Goal: Navigation & Orientation: Locate item on page

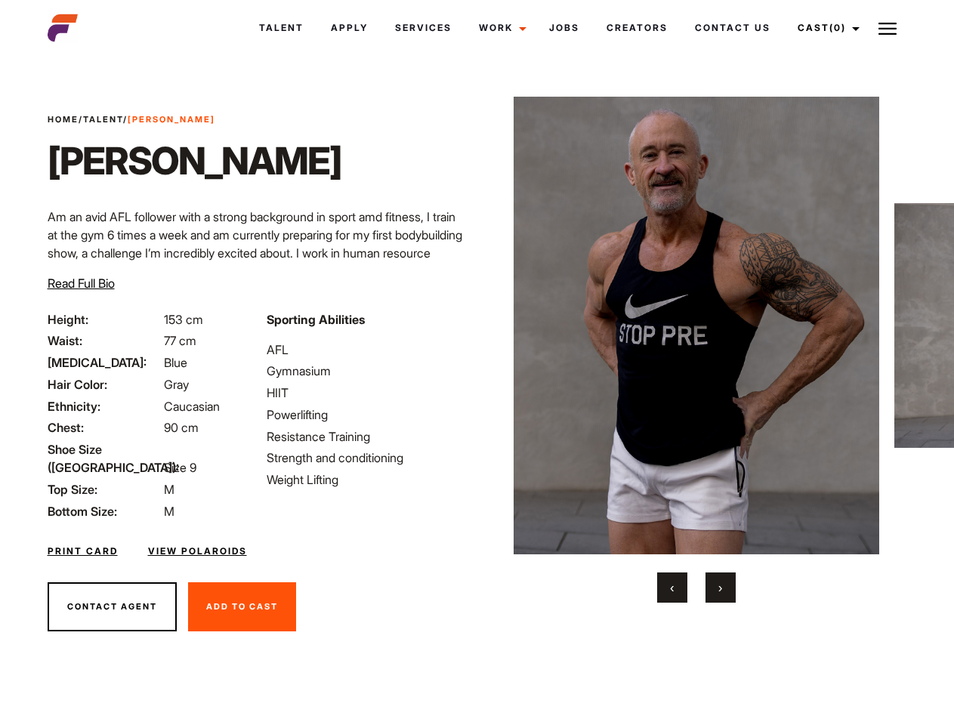
click at [824, 28] on link "Cast (0)" at bounding box center [826, 28] width 85 height 41
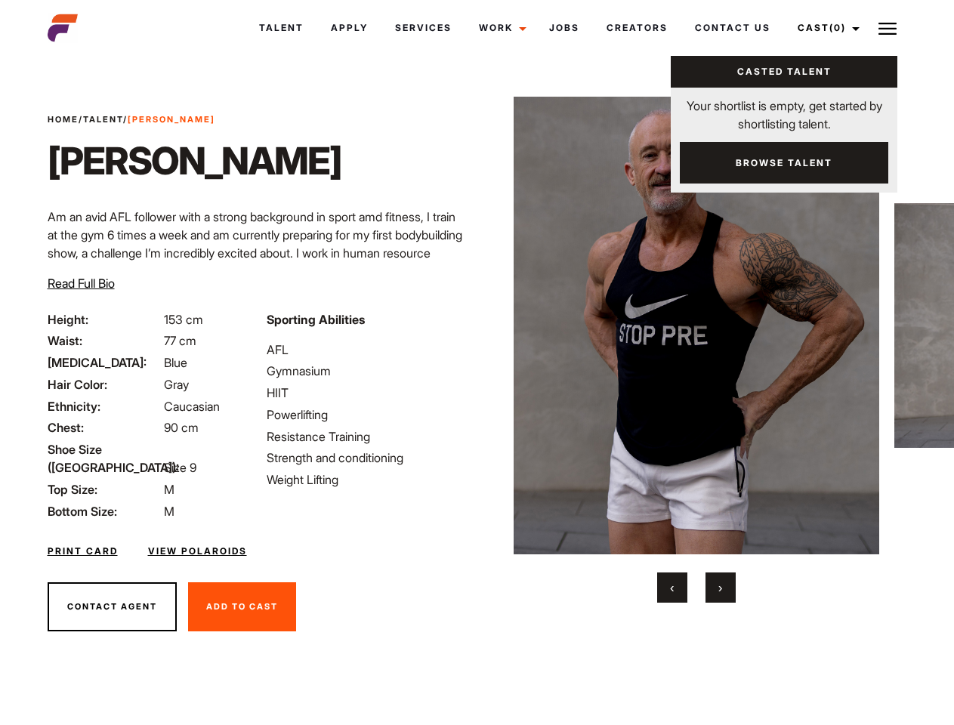
click at [888, 28] on img at bounding box center [888, 29] width 18 height 18
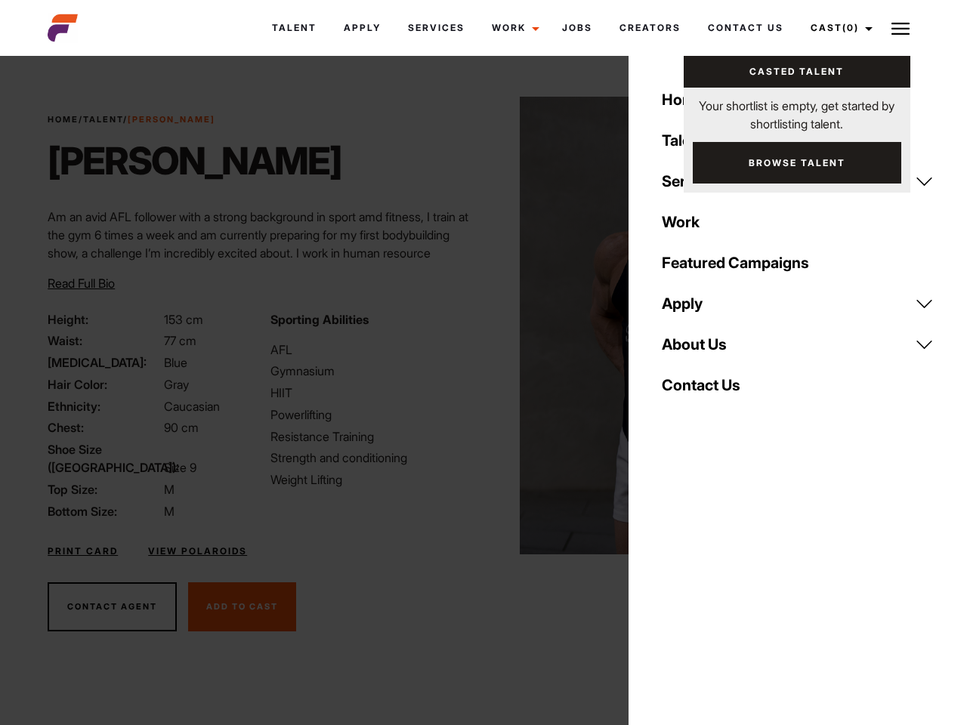
click at [696, 350] on img at bounding box center [703, 326] width 366 height 458
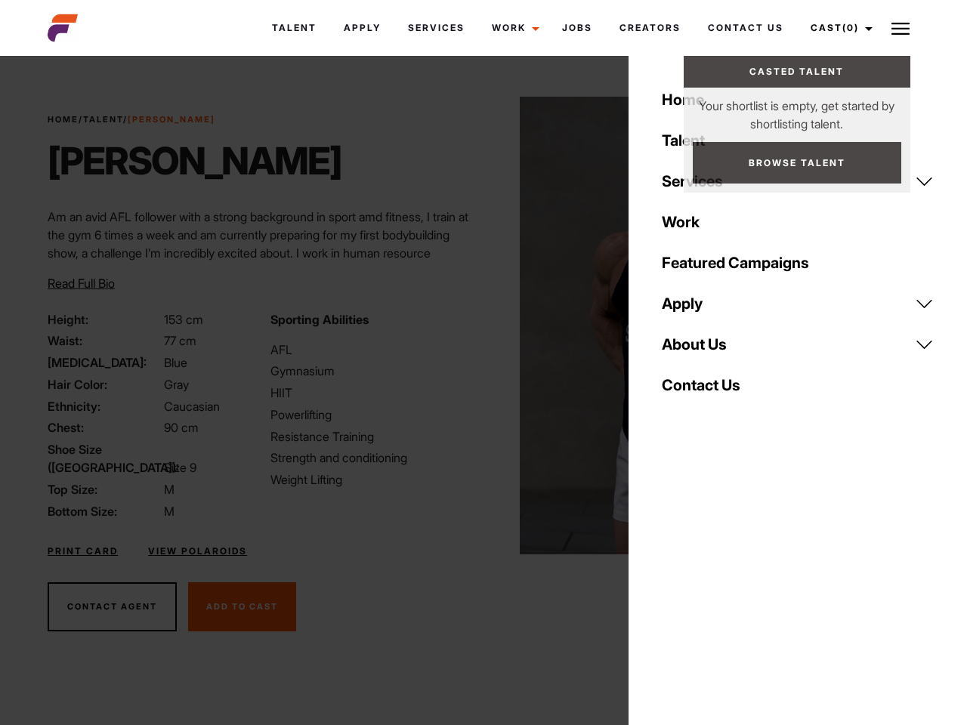
click at [477, 326] on div "Sporting Abilities AFL Gymnasium HIIT Powerlifting Resistance Training Strength…" at bounding box center [372, 415] width 222 height 210
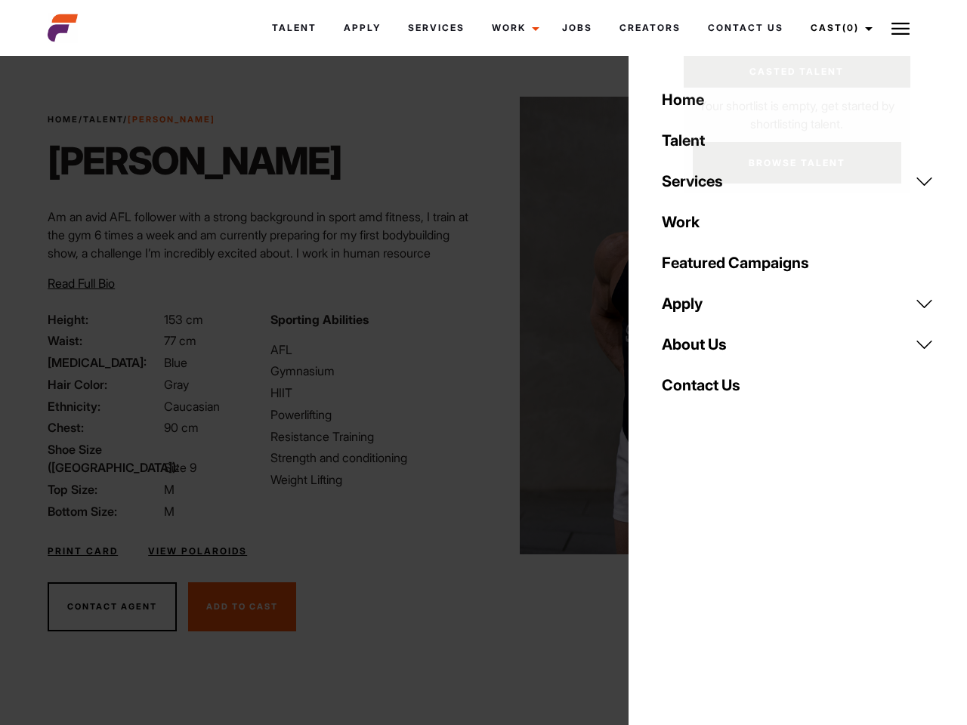
click at [672, 588] on div "Home Talent Services Talent Casting Photography Videography Creative Hair and M…" at bounding box center [798, 362] width 338 height 725
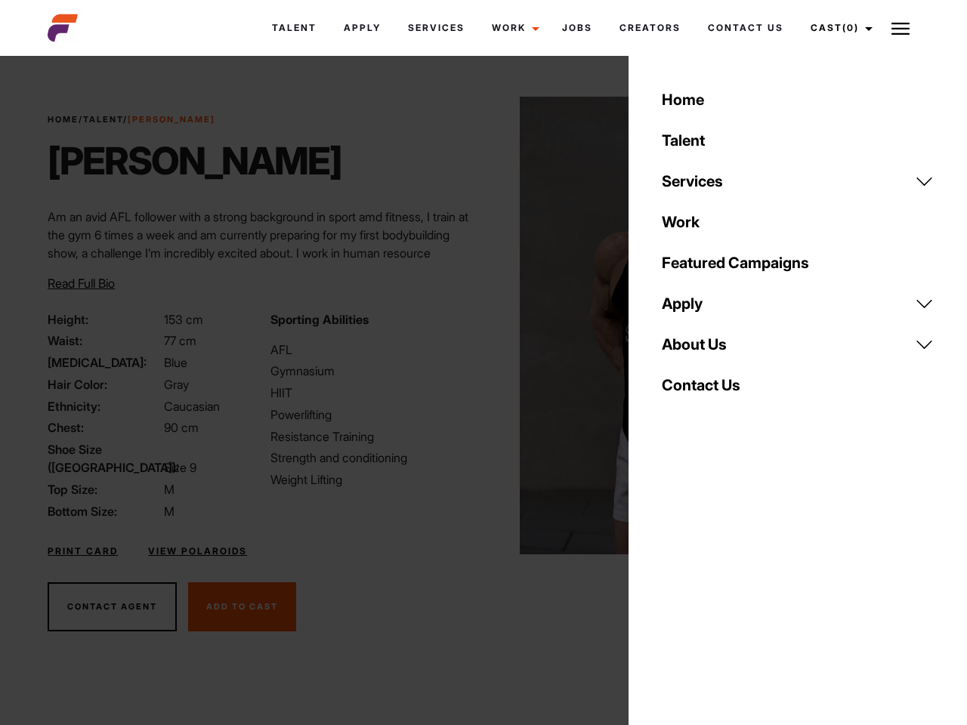
click at [721, 588] on div "Home Talent Services Talent Casting Photography Videography Creative Hair and M…" at bounding box center [798, 362] width 338 height 725
